Goal: Task Accomplishment & Management: Manage account settings

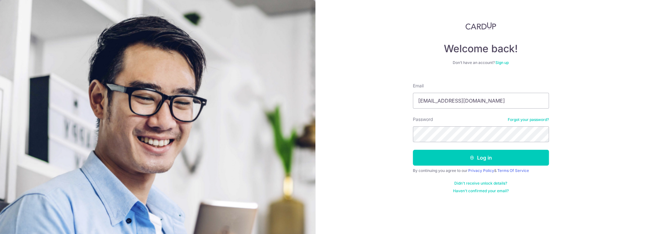
type input "[EMAIL_ADDRESS][DOMAIN_NAME]"
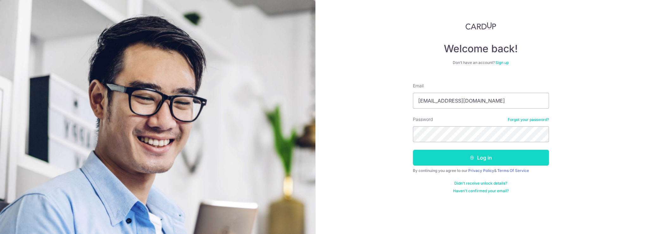
click at [483, 157] on button "Log in" at bounding box center [481, 158] width 136 height 16
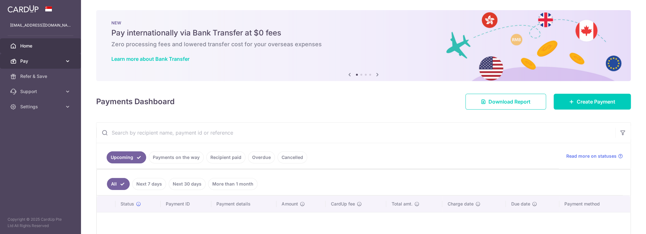
click at [27, 62] on span "Pay" at bounding box center [41, 61] width 42 height 6
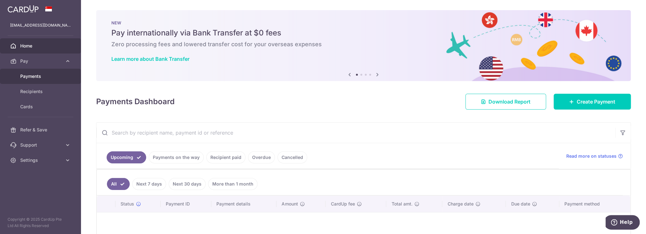
click at [30, 75] on span "Payments" at bounding box center [41, 76] width 42 height 6
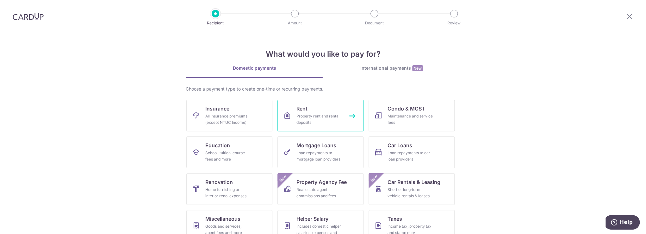
click at [309, 116] on div "Property rent and rental deposits" at bounding box center [319, 119] width 46 height 13
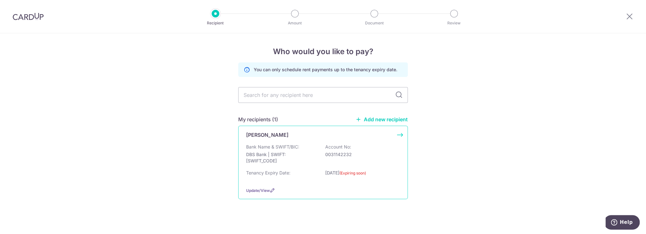
click at [399, 134] on div "SHU TJAI YIN Bank Name & SWIFT/BIC: DBS Bank | SWIFT: DBSSSGSGXXX Account No: 0…" at bounding box center [322, 162] width 169 height 73
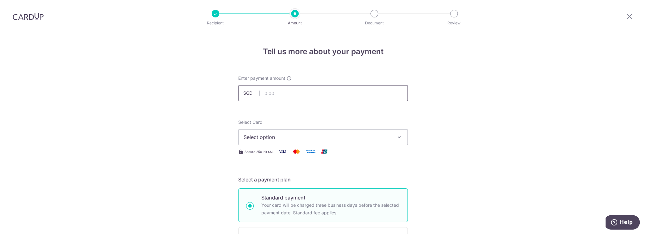
click at [297, 91] on input "text" at bounding box center [322, 93] width 169 height 16
type input "4,200.00"
click at [286, 137] on span "Select option" at bounding box center [316, 137] width 147 height 8
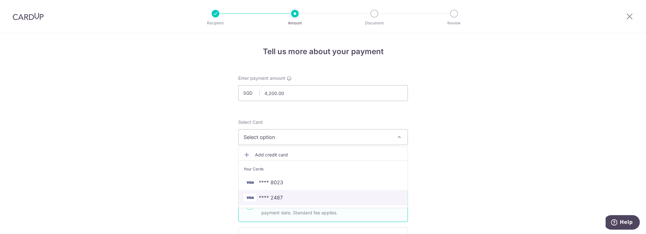
click at [277, 199] on span "**** 2487" at bounding box center [271, 198] width 24 height 8
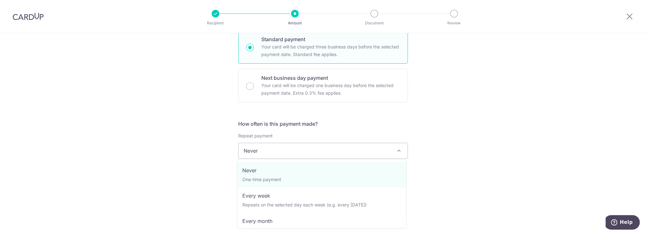
click at [336, 147] on span "Never" at bounding box center [322, 150] width 169 height 15
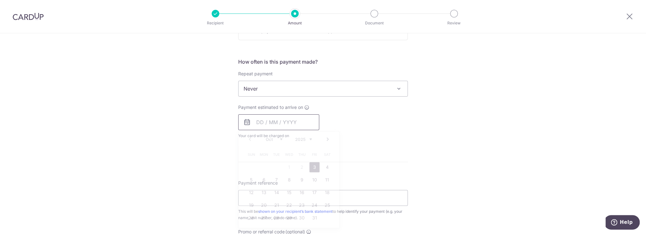
click at [265, 121] on input "text" at bounding box center [278, 122] width 81 height 16
click at [313, 169] on link "3" at bounding box center [314, 168] width 10 height 10
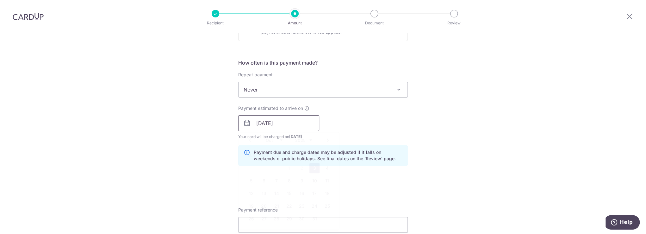
click at [291, 119] on input "[DATE]" at bounding box center [278, 123] width 81 height 16
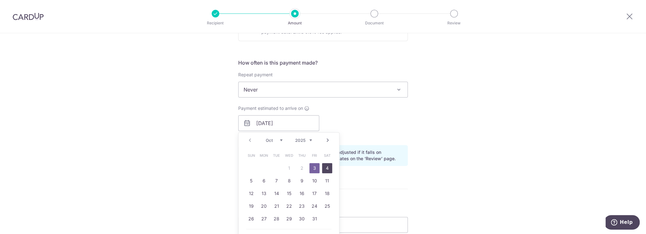
click at [326, 169] on link "4" at bounding box center [327, 168] width 10 height 10
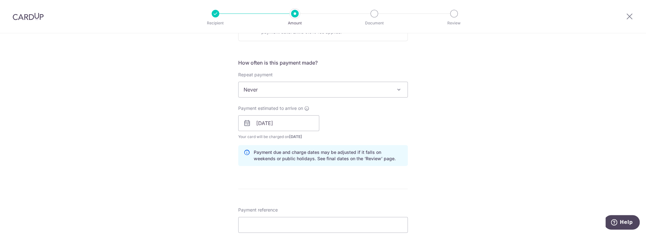
click at [486, 132] on div "Tell us more about your payment Enter payment amount SGD 4,200.00 4200.00 Selec…" at bounding box center [323, 113] width 646 height 598
click at [281, 121] on input "04/10/2025" at bounding box center [278, 122] width 81 height 16
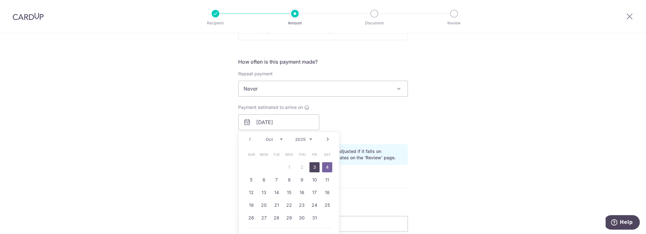
click at [312, 165] on link "3" at bounding box center [314, 167] width 10 height 10
type input "03/10/2025"
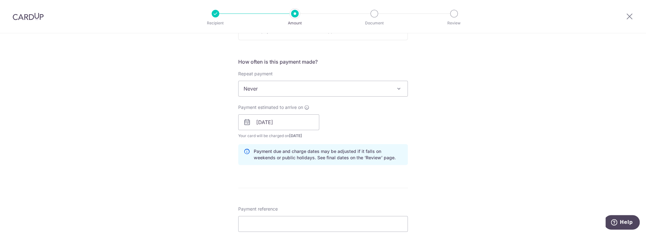
click at [454, 134] on div "Tell us more about your payment Enter payment amount SGD 4,200.00 4200.00 Selec…" at bounding box center [323, 112] width 646 height 598
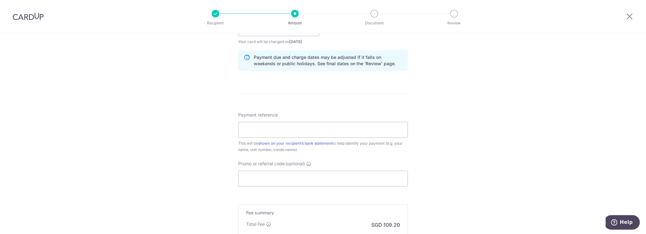
scroll to position [314, 0]
click at [322, 129] on input "Payment reference" at bounding box center [322, 129] width 169 height 16
type input "Rental for Dakota"
click at [493, 119] on div "Tell us more about your payment Enter payment amount SGD 4,200.00 4200.00 Selec…" at bounding box center [323, 18] width 646 height 598
click at [308, 181] on input "Promo or referral code (optional)" at bounding box center [322, 178] width 169 height 16
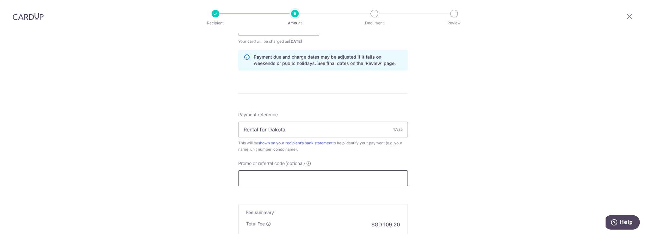
paste input "SAVERENT179"
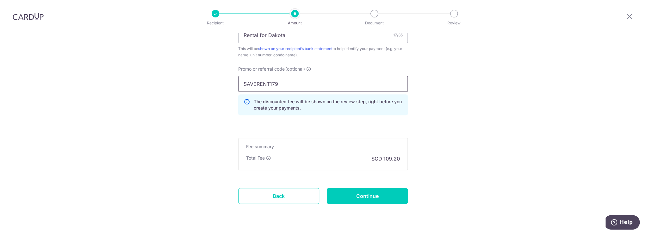
scroll to position [409, 0]
type input "SAVERENT179"
click at [372, 194] on input "Continue" at bounding box center [367, 195] width 81 height 16
type input "Create Schedule"
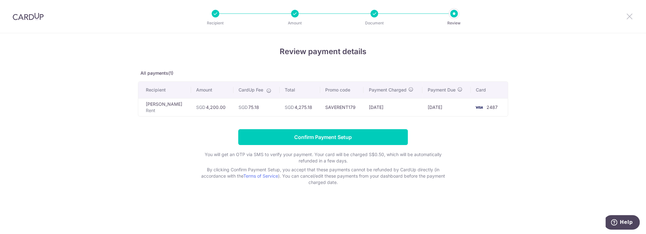
drag, startPoint x: 629, startPoint y: 16, endPoint x: 343, endPoint y: 26, distance: 285.4
click at [629, 16] on icon at bounding box center [629, 16] width 8 height 8
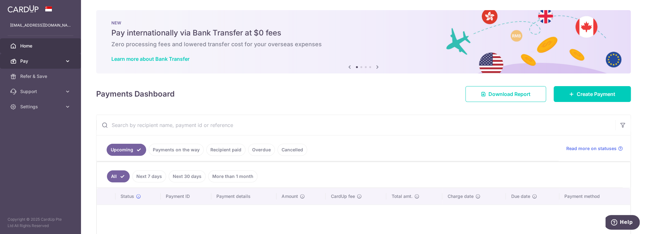
click at [29, 61] on span "Pay" at bounding box center [41, 61] width 42 height 6
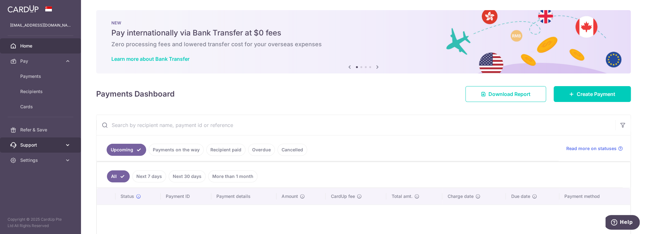
click at [23, 148] on span "Support" at bounding box center [41, 145] width 42 height 6
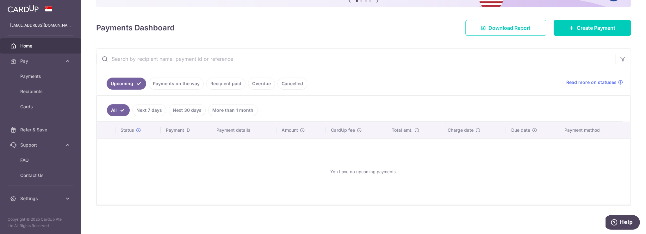
scroll to position [66, 0]
click at [28, 77] on span "Payments" at bounding box center [41, 76] width 42 height 6
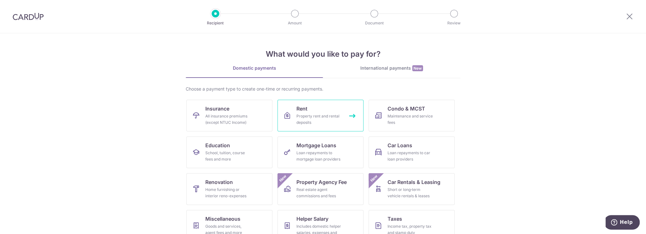
click at [308, 115] on div "Property rent and rental deposits" at bounding box center [319, 119] width 46 height 13
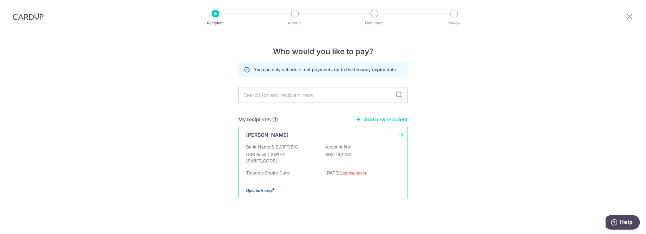
click at [271, 190] on icon at bounding box center [272, 190] width 5 height 5
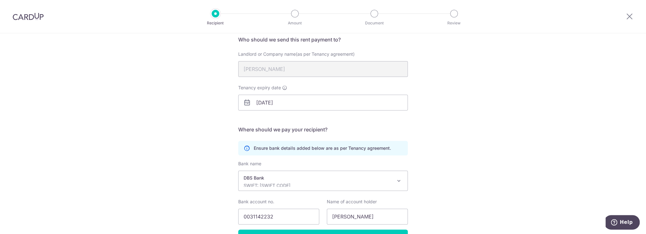
scroll to position [91, 0]
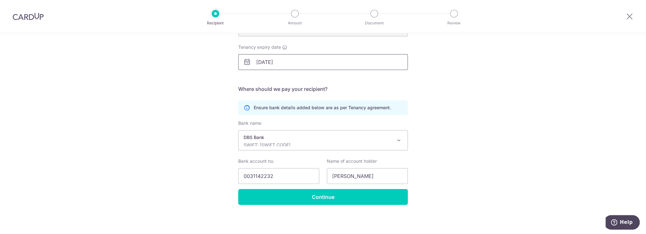
click at [296, 63] on input "[DATE]" at bounding box center [322, 62] width 169 height 16
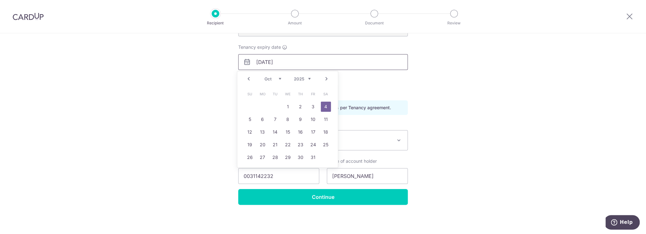
drag, startPoint x: 286, startPoint y: 62, endPoint x: 280, endPoint y: 63, distance: 6.1
click at [280, 63] on input "[DATE]" at bounding box center [322, 62] width 169 height 16
type input "04/10/2027"
click at [263, 118] on link "4" at bounding box center [262, 119] width 10 height 10
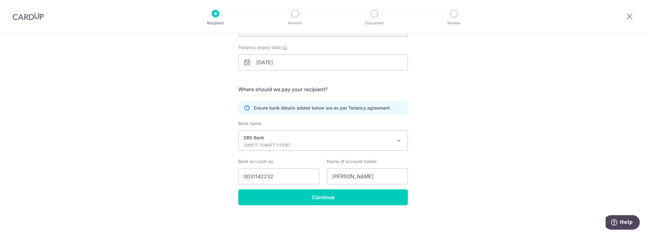
click at [527, 85] on div "Recipient Details Your recipient does not need a CardUp account to receive your…" at bounding box center [323, 88] width 646 height 292
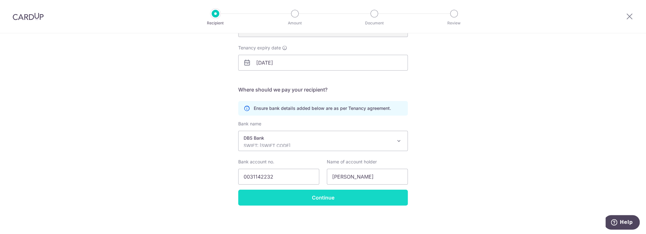
click at [320, 201] on input "Continue" at bounding box center [322, 197] width 169 height 16
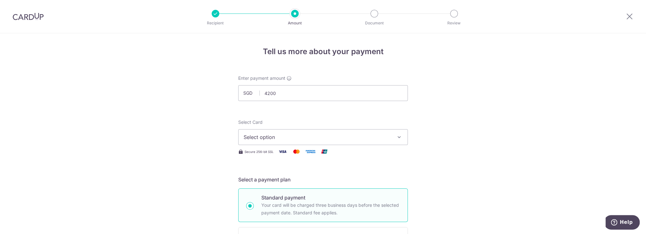
type input "4,200.00"
click at [326, 132] on button "Select option" at bounding box center [322, 137] width 169 height 16
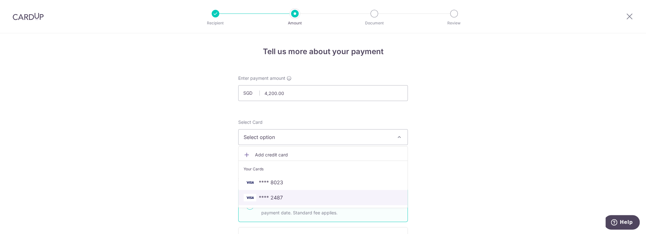
click at [298, 194] on span "**** 2487" at bounding box center [322, 198] width 159 height 8
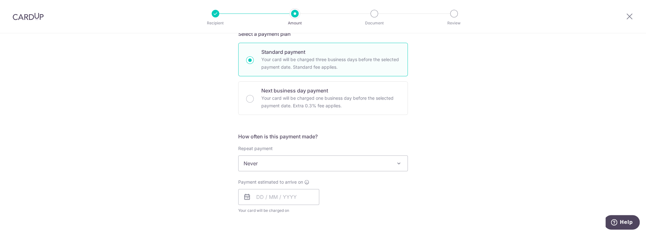
scroll to position [190, 0]
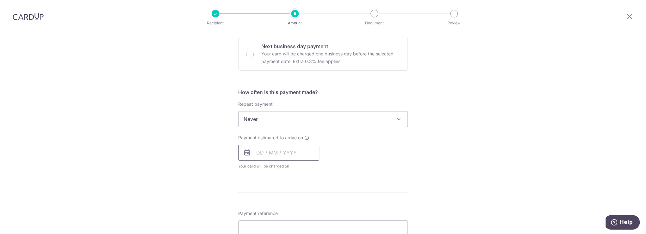
click at [284, 153] on input "text" at bounding box center [278, 153] width 81 height 16
click at [311, 197] on link "3" at bounding box center [314, 197] width 10 height 10
type input "03/10/2025"
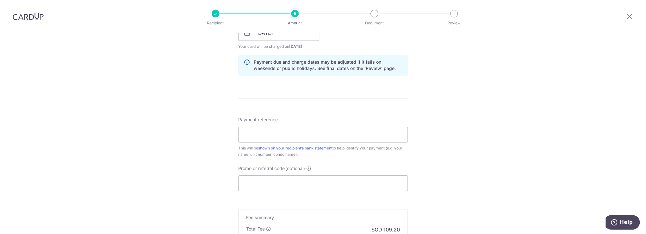
scroll to position [310, 0]
click at [321, 132] on input "Payment reference" at bounding box center [322, 134] width 169 height 16
type input "Rental for Dakota"
click at [521, 122] on div "Tell us more about your payment Enter payment amount SGD 4,200.00 4200.00 Selec…" at bounding box center [323, 22] width 646 height 598
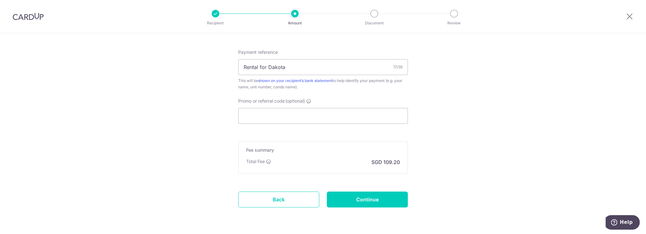
scroll to position [397, 0]
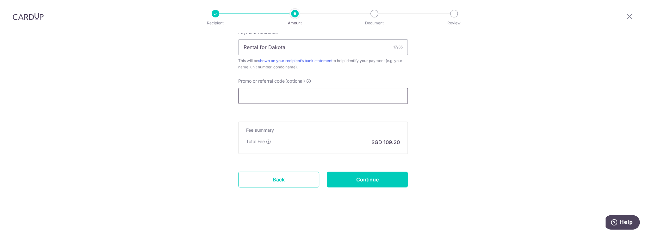
click at [333, 95] on input "Promo or referral code (optional)" at bounding box center [322, 96] width 169 height 16
paste input "SAVERENT179"
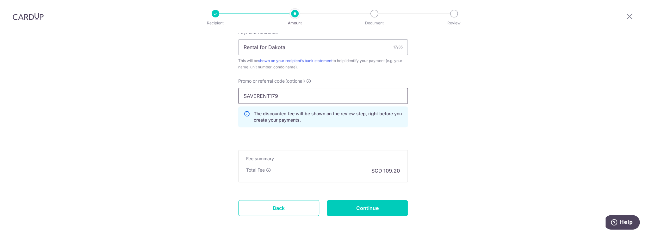
type input "SAVERENT179"
click at [363, 208] on input "Continue" at bounding box center [367, 208] width 81 height 16
type input "Create Schedule"
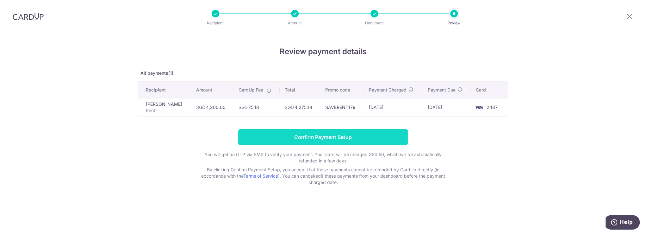
click at [324, 137] on input "Confirm Payment Setup" at bounding box center [322, 137] width 169 height 16
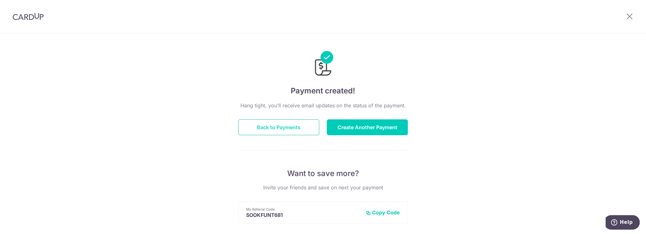
click at [266, 127] on button "Back to Payments" at bounding box center [278, 127] width 81 height 16
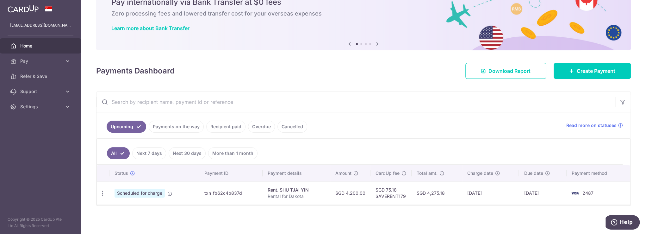
scroll to position [31, 0]
click at [19, 92] on link "Support" at bounding box center [40, 91] width 81 height 15
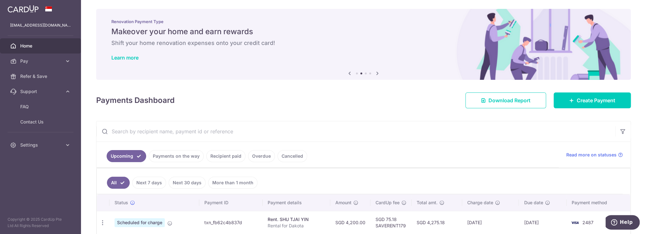
scroll to position [0, 0]
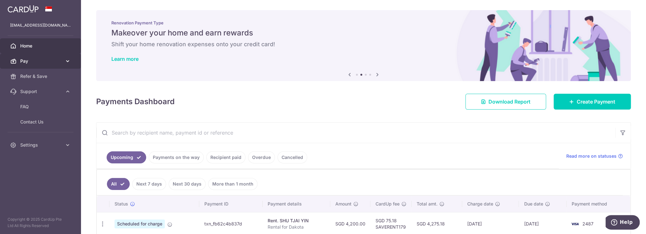
click at [25, 62] on span "Pay" at bounding box center [41, 61] width 42 height 6
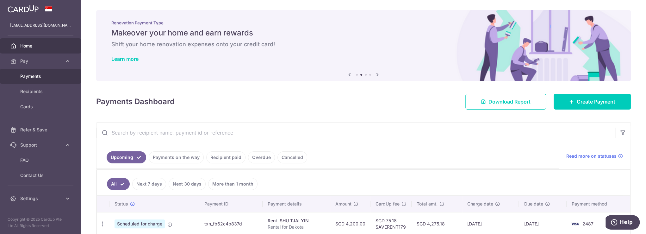
click at [23, 74] on span "Payments" at bounding box center [41, 76] width 42 height 6
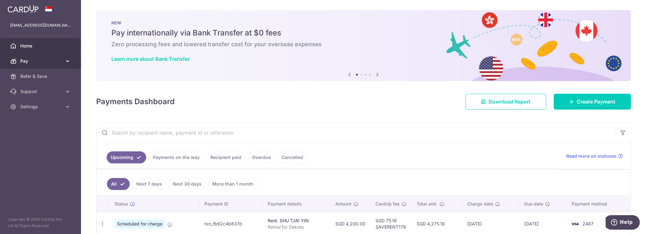
click at [39, 68] on link "Pay" at bounding box center [40, 60] width 81 height 15
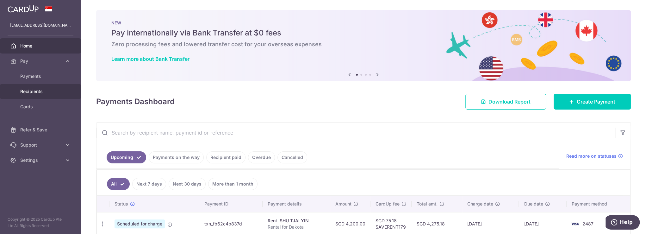
click at [30, 89] on span "Recipients" at bounding box center [41, 91] width 42 height 6
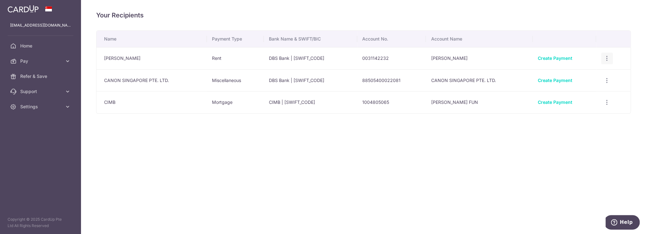
click at [607, 55] on icon "button" at bounding box center [606, 58] width 7 height 7
click at [585, 75] on span "View/Edit" at bounding box center [585, 76] width 43 height 8
click at [604, 58] on icon "button" at bounding box center [606, 58] width 7 height 7
click at [576, 74] on span "View/Edit" at bounding box center [585, 76] width 43 height 8
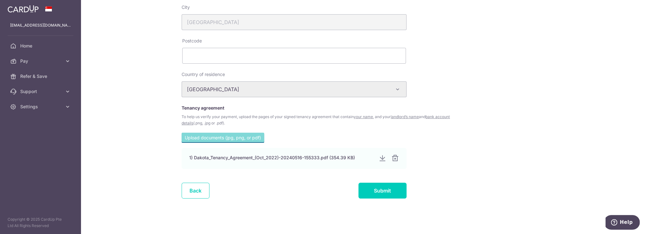
scroll to position [223, 0]
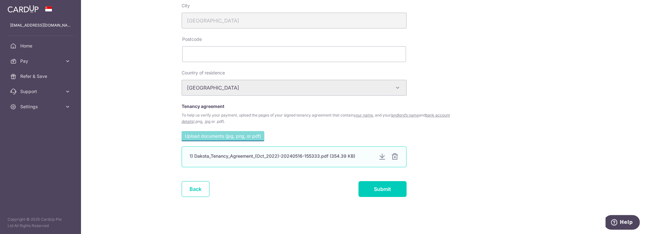
click at [393, 156] on div at bounding box center [395, 157] width 8 height 8
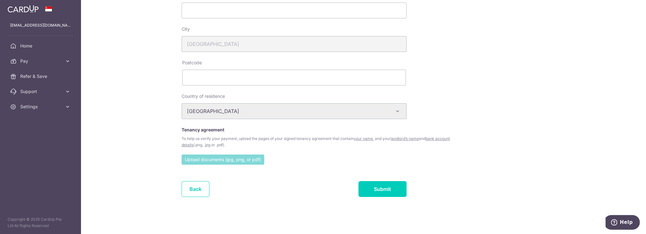
click at [240, 161] on input "file" at bounding box center [223, 158] width 83 height 9
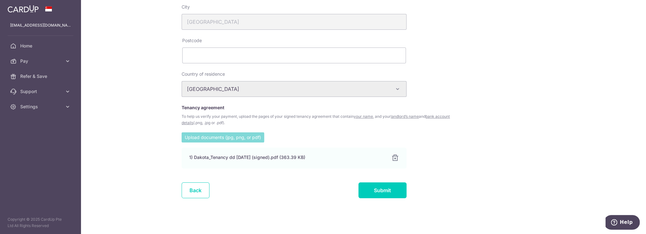
scroll to position [222, 0]
click at [387, 192] on input "Submit" at bounding box center [382, 190] width 48 height 16
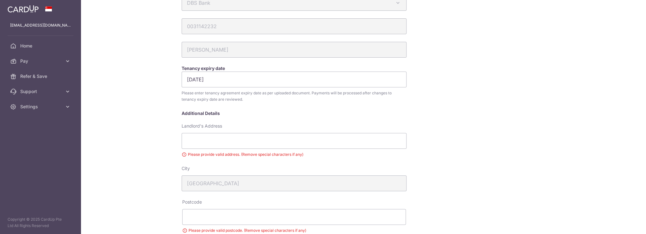
scroll to position [70, 0]
click at [208, 143] on input "Landlord's Address" at bounding box center [294, 140] width 225 height 16
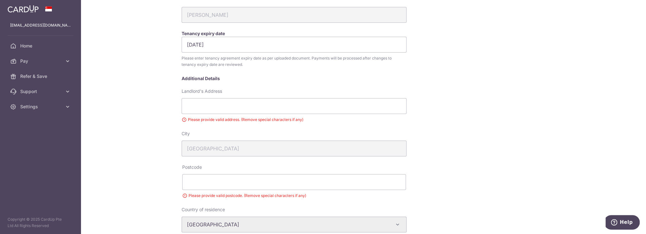
scroll to position [59, 0]
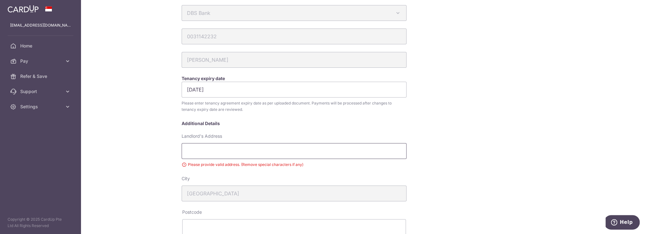
click at [207, 151] on input "Landlord's Address" at bounding box center [294, 151] width 225 height 16
type input "38 DAKOTA CRESCENT, 02-12 SINGAPORE 399938"
click at [540, 151] on div "My recipients SHU TJAI YIN SHU TJAI YIN Account Details DBS Bank Australia & Ne…" at bounding box center [363, 168] width 370 height 434
drag, startPoint x: 326, startPoint y: 148, endPoint x: 119, endPoint y: 158, distance: 208.0
click at [119, 158] on div "My recipients SHU TJAI YIN SHU TJAI YIN Account Details DBS Bank Australia & Ne…" at bounding box center [363, 117] width 565 height 234
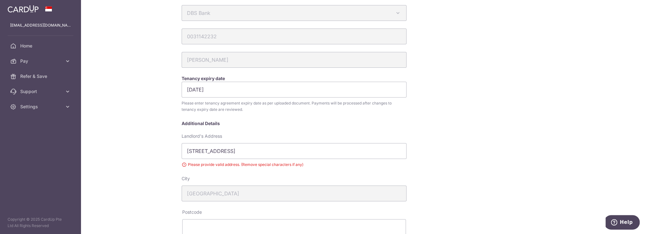
click at [509, 151] on div "My recipients SHU TJAI YIN SHU TJAI YIN Account Details DBS Bank Australia & Ne…" at bounding box center [363, 168] width 370 height 434
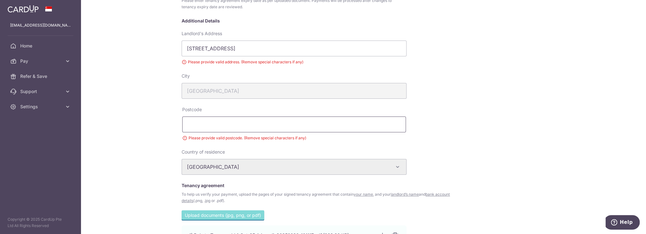
click at [277, 123] on input "text" at bounding box center [294, 124] width 224 height 16
type input "399938"
click at [538, 104] on div "My recipients SHU TJAI YIN SHU TJAI YIN Account Details DBS Bank Australia & Ne…" at bounding box center [363, 66] width 370 height 434
drag, startPoint x: 317, startPoint y: 46, endPoint x: 288, endPoint y: 48, distance: 29.5
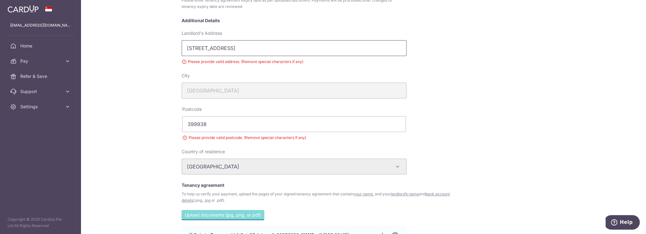
click at [288, 48] on input "38 DAKOTA CRESCENT, 02-12 SINGAPORE 399938" at bounding box center [294, 48] width 225 height 16
click at [242, 47] on input "38 DAKOTA CRESCENT, 02-12 SINGAPORE" at bounding box center [294, 48] width 225 height 16
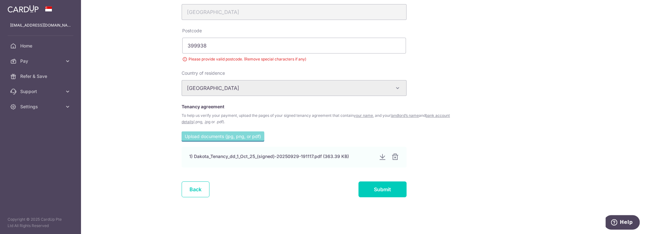
scroll to position [240, 0]
type input "38 DAKOTA CRESCENT 02-12 SINGAPORE"
click at [380, 190] on input "Submit" at bounding box center [382, 189] width 48 height 16
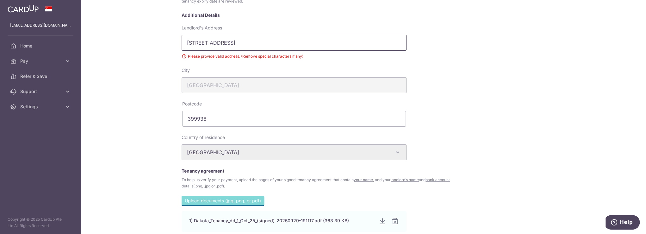
scroll to position [167, 0]
drag, startPoint x: 316, startPoint y: 44, endPoint x: 243, endPoint y: 44, distance: 73.0
click at [243, 44] on input "38 DAKOTA CRESCENT 02-12 SINGAPORE" at bounding box center [294, 43] width 225 height 16
type input "38 DAKOTA CRESCENT"
click at [525, 72] on div "My recipients SHU TJAI YIN SHU TJAI YIN Account Details DBS Bank Australia & Ne…" at bounding box center [363, 56] width 370 height 426
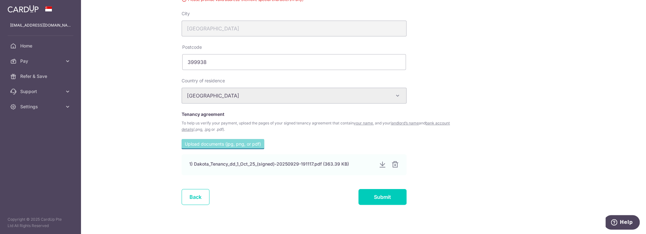
scroll to position [231, 0]
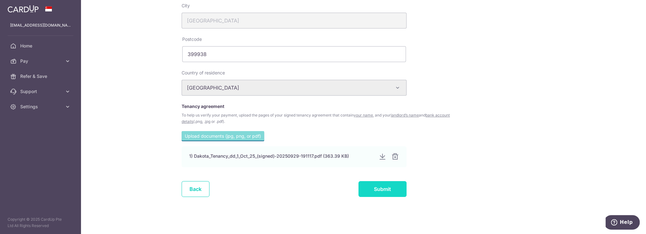
click at [377, 188] on input "Submit" at bounding box center [382, 189] width 48 height 16
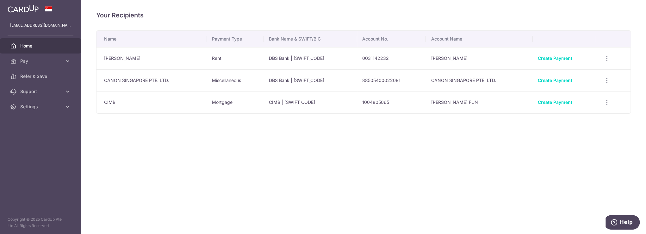
click at [22, 46] on span "Home" at bounding box center [41, 46] width 42 height 6
